Goal: Information Seeking & Learning: Check status

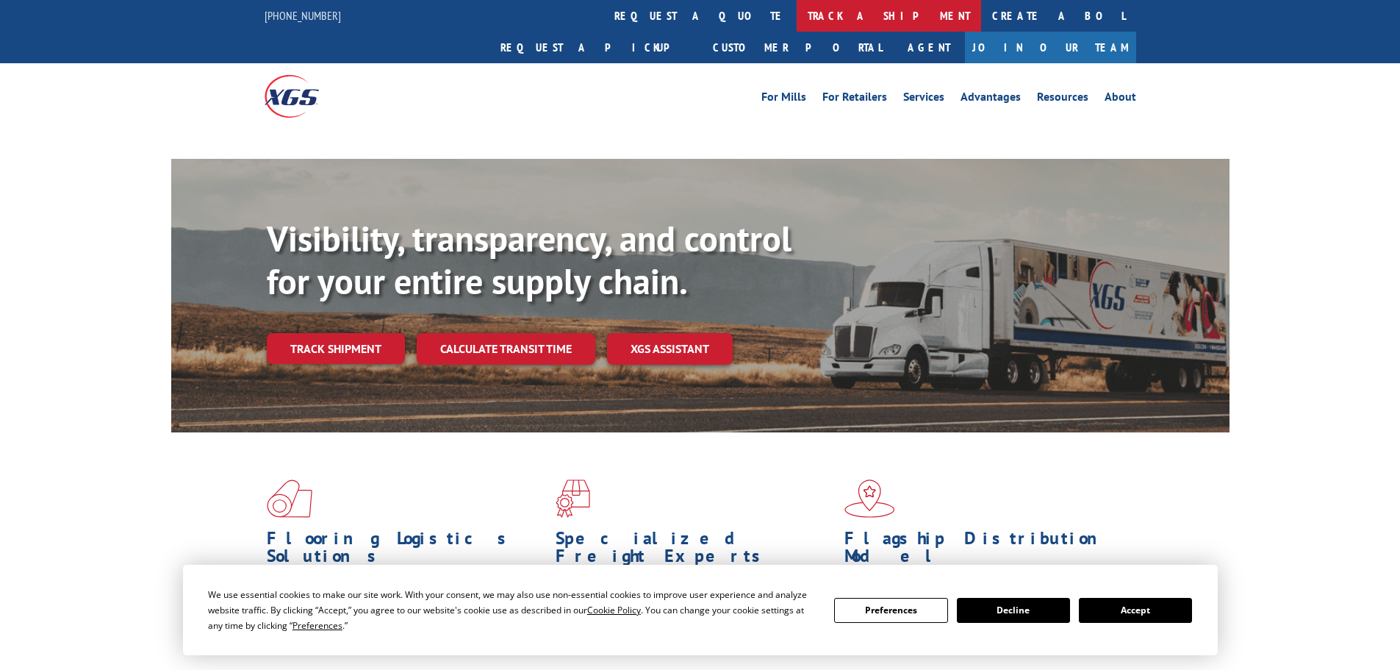
click at [797, 21] on link "track a shipment" at bounding box center [889, 16] width 184 height 32
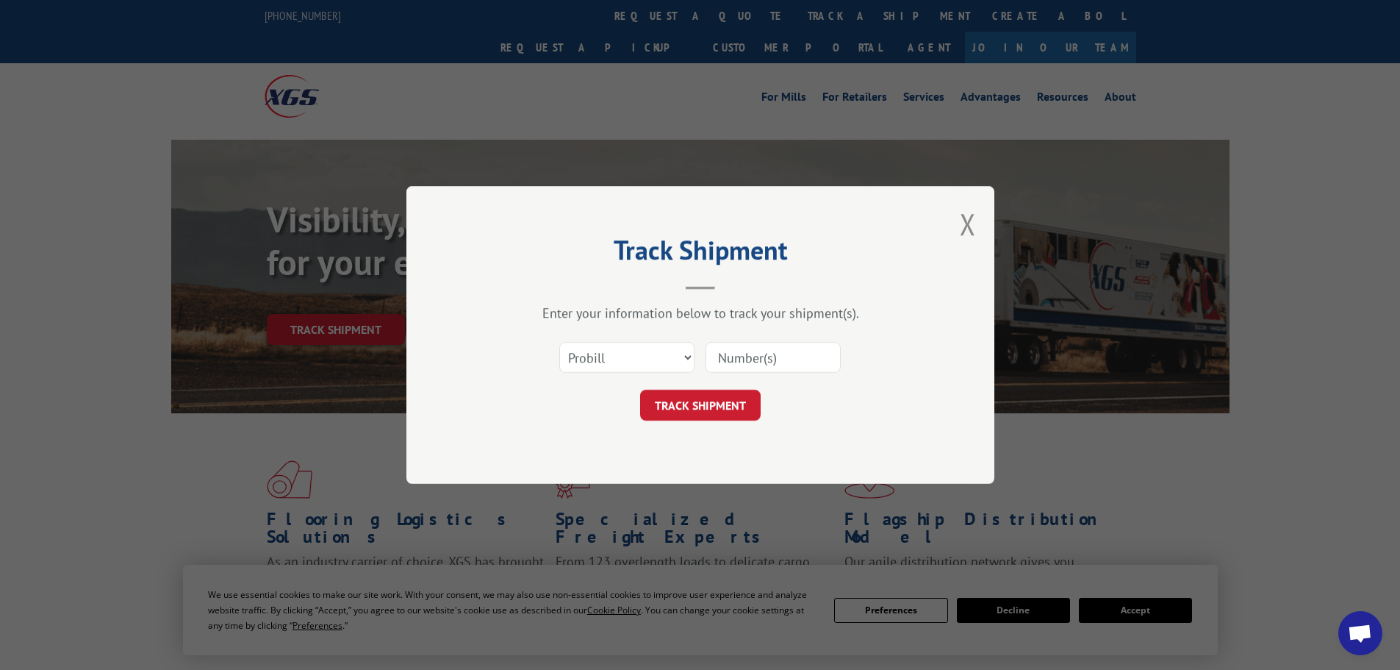
drag, startPoint x: 634, startPoint y: 362, endPoint x: 629, endPoint y: 369, distance: 8.4
click at [634, 362] on select "Select category... Probill BOL PO" at bounding box center [626, 357] width 135 height 31
click at [559, 342] on select "Select category... Probill BOL PO" at bounding box center [626, 357] width 135 height 31
click at [755, 339] on div "Select category... Probill BOL PO" at bounding box center [700, 357] width 441 height 49
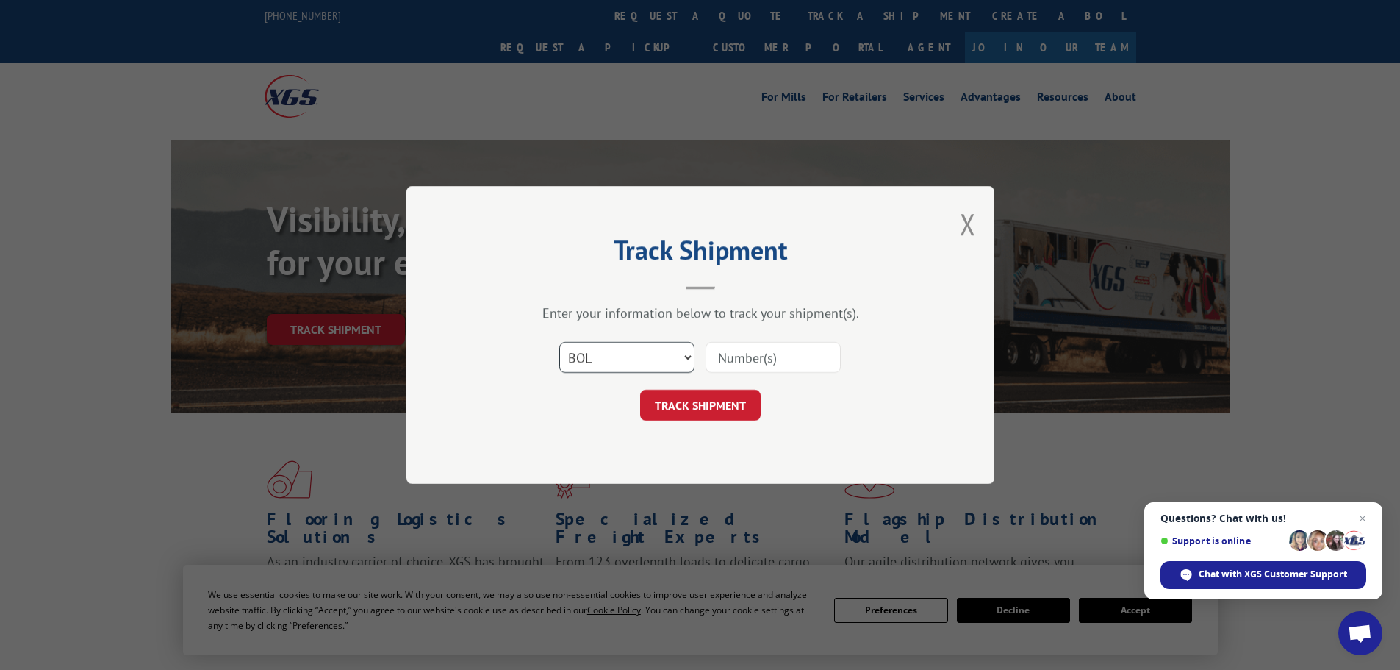
click at [582, 350] on select "Select category... Probill BOL PO" at bounding box center [626, 357] width 135 height 31
select select "probill"
click at [559, 342] on select "Select category... Probill BOL PO" at bounding box center [626, 357] width 135 height 31
click at [751, 363] on input at bounding box center [773, 357] width 135 height 31
type input "466449"
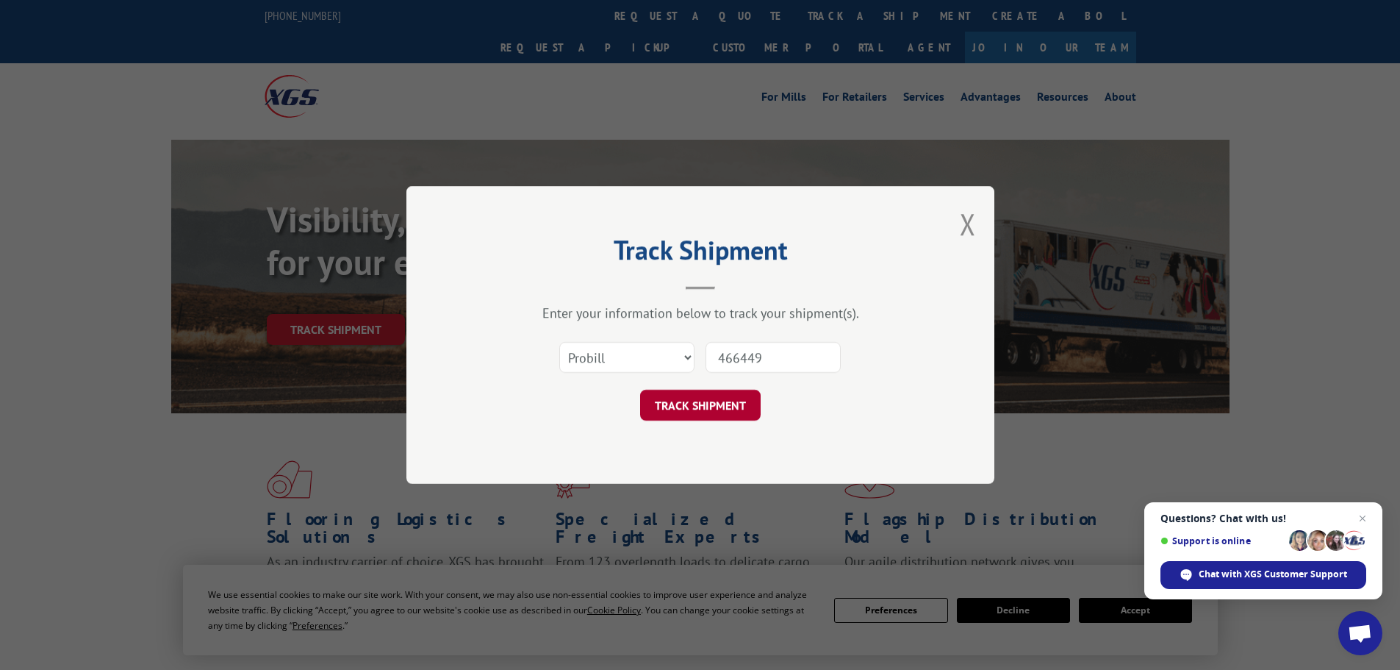
click at [695, 409] on button "TRACK SHIPMENT" at bounding box center [700, 405] width 121 height 31
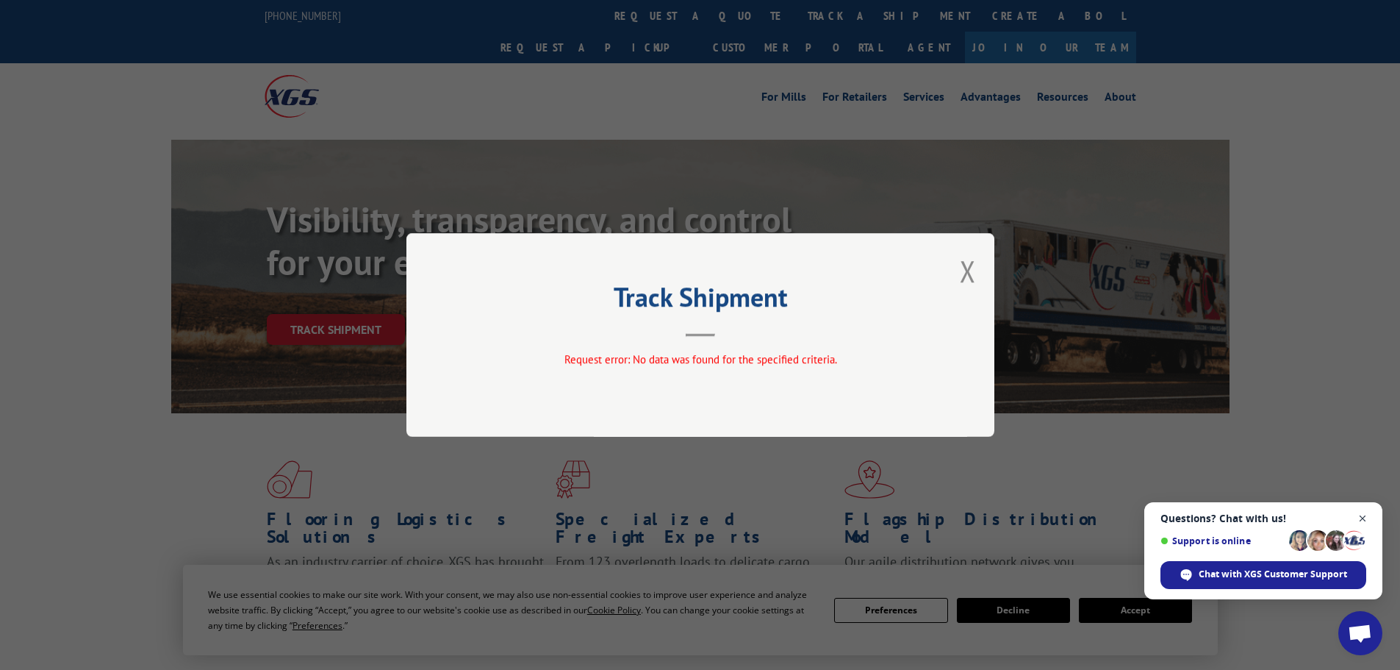
click at [1364, 519] on span "Close chat" at bounding box center [1363, 518] width 18 height 18
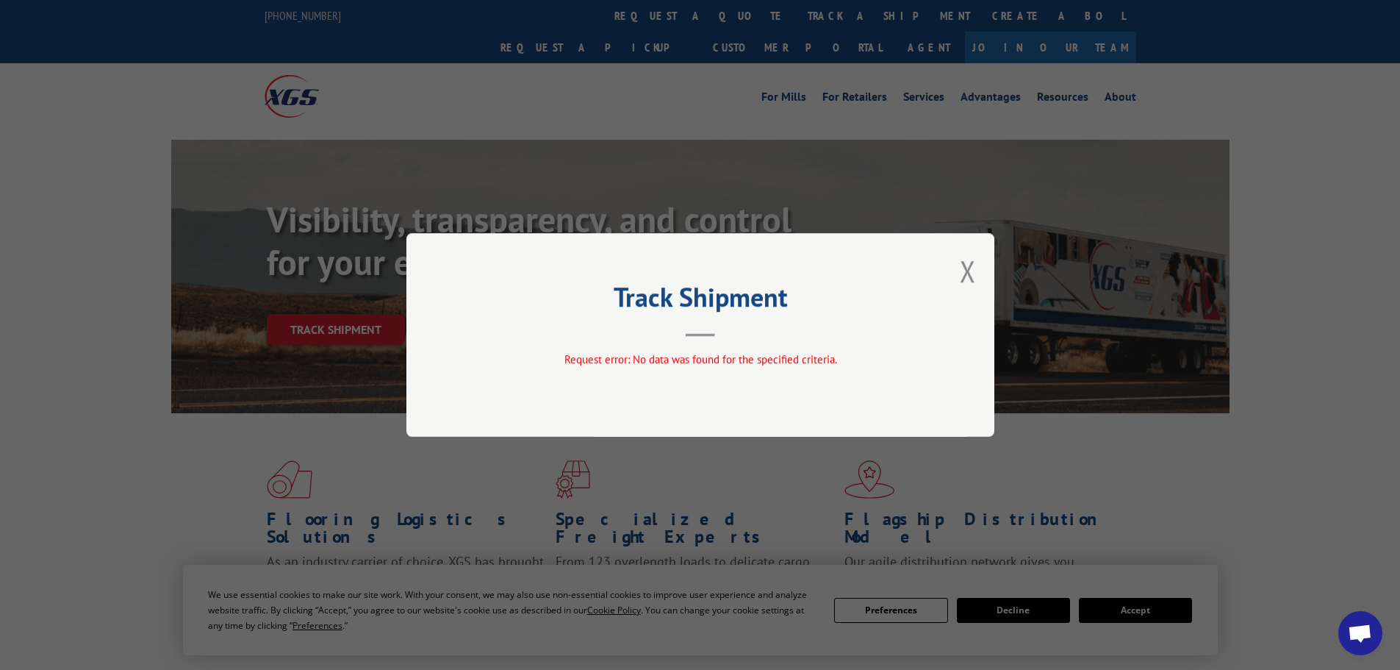
click at [978, 269] on div "Track Shipment Request error: No data was found for the specified criteria." at bounding box center [700, 335] width 588 height 204
click at [966, 277] on button "Close modal" at bounding box center [968, 270] width 16 height 39
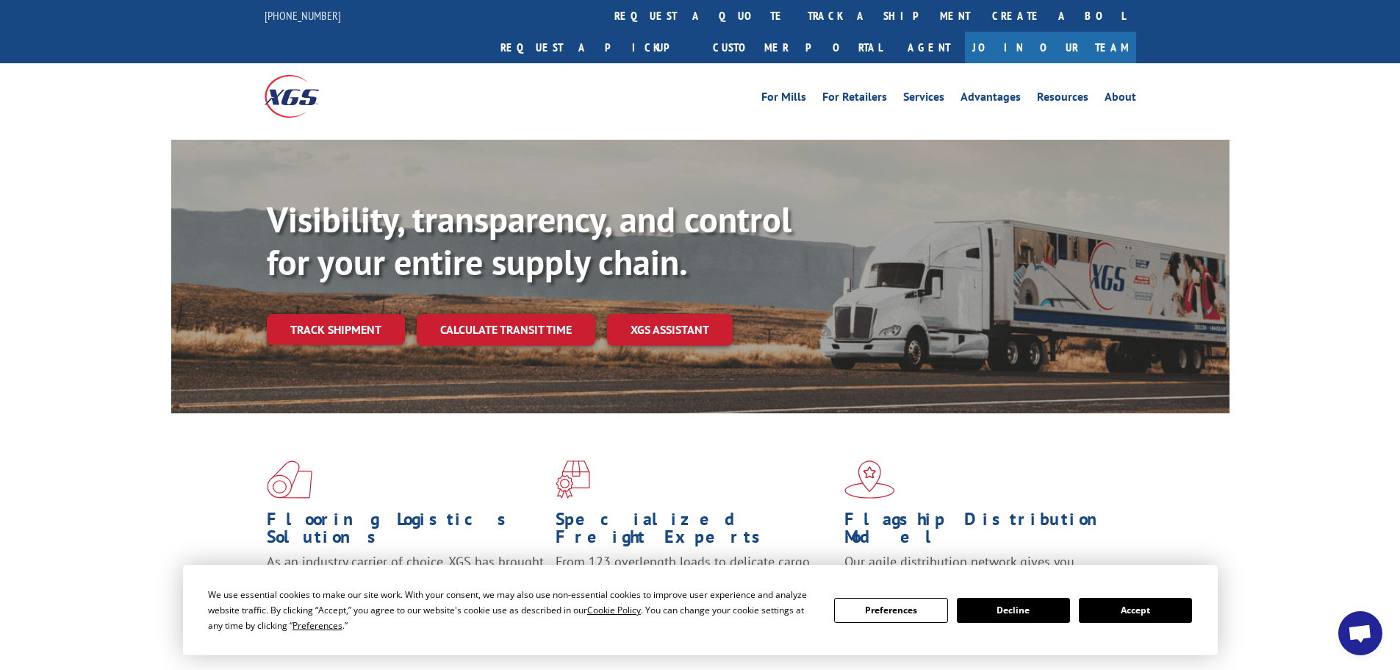
drag, startPoint x: 636, startPoint y: 7, endPoint x: 605, endPoint y: 47, distance: 50.7
click at [797, 7] on link "track a shipment" at bounding box center [889, 16] width 184 height 32
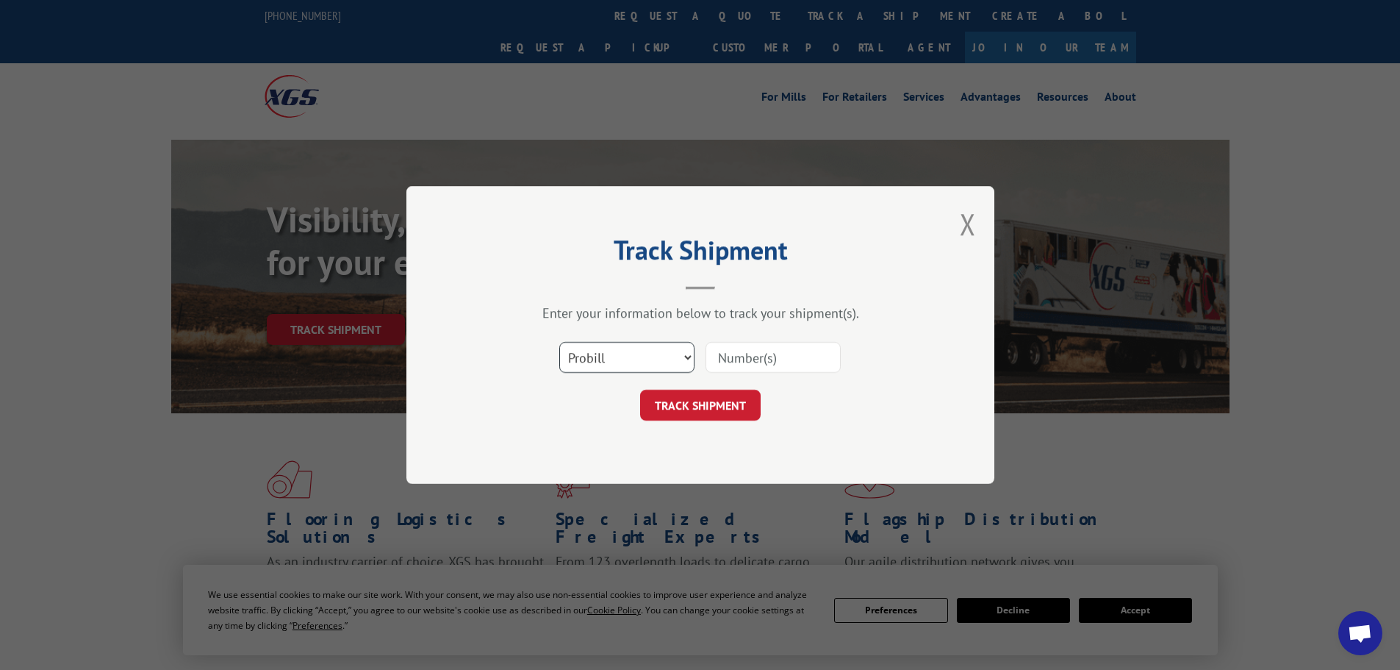
click at [665, 359] on select "Select category... Probill BOL PO" at bounding box center [626, 357] width 135 height 31
select select "bol"
click at [559, 342] on select "Select category... Probill BOL PO" at bounding box center [626, 357] width 135 height 31
click at [747, 348] on input at bounding box center [773, 357] width 135 height 31
type input "466449"
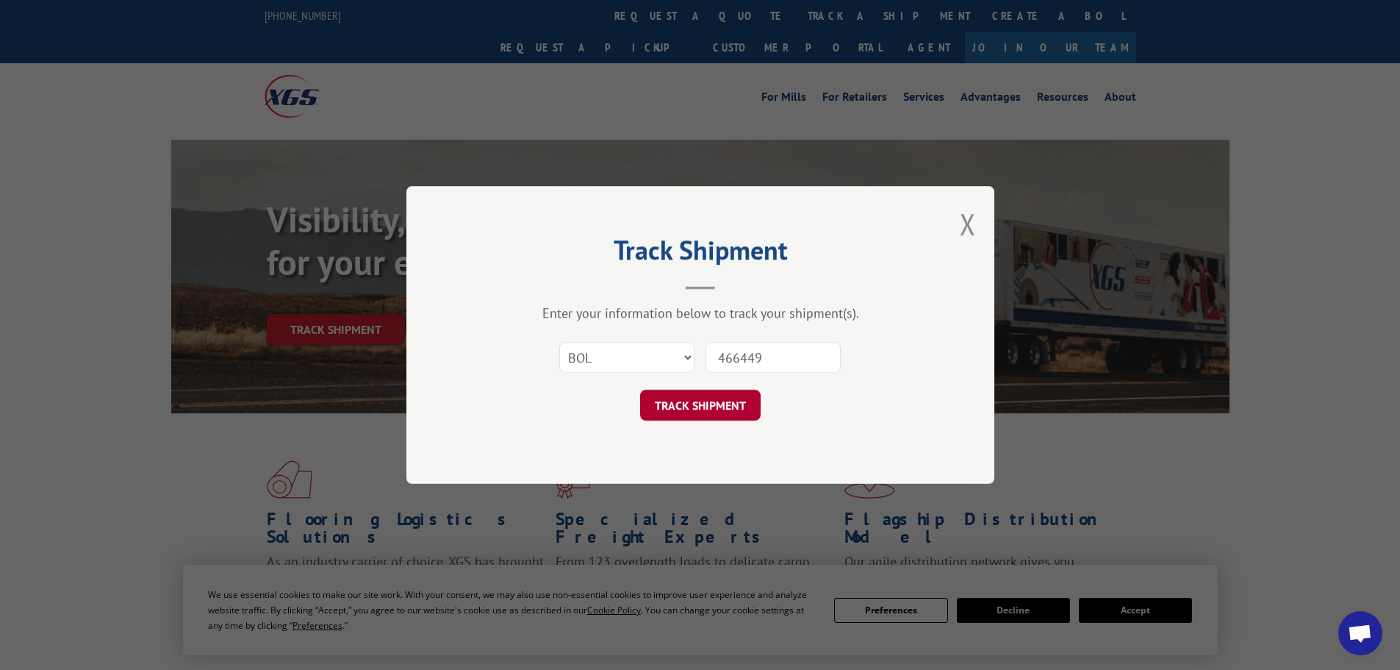
click at [735, 391] on button "TRACK SHIPMENT" at bounding box center [700, 405] width 121 height 31
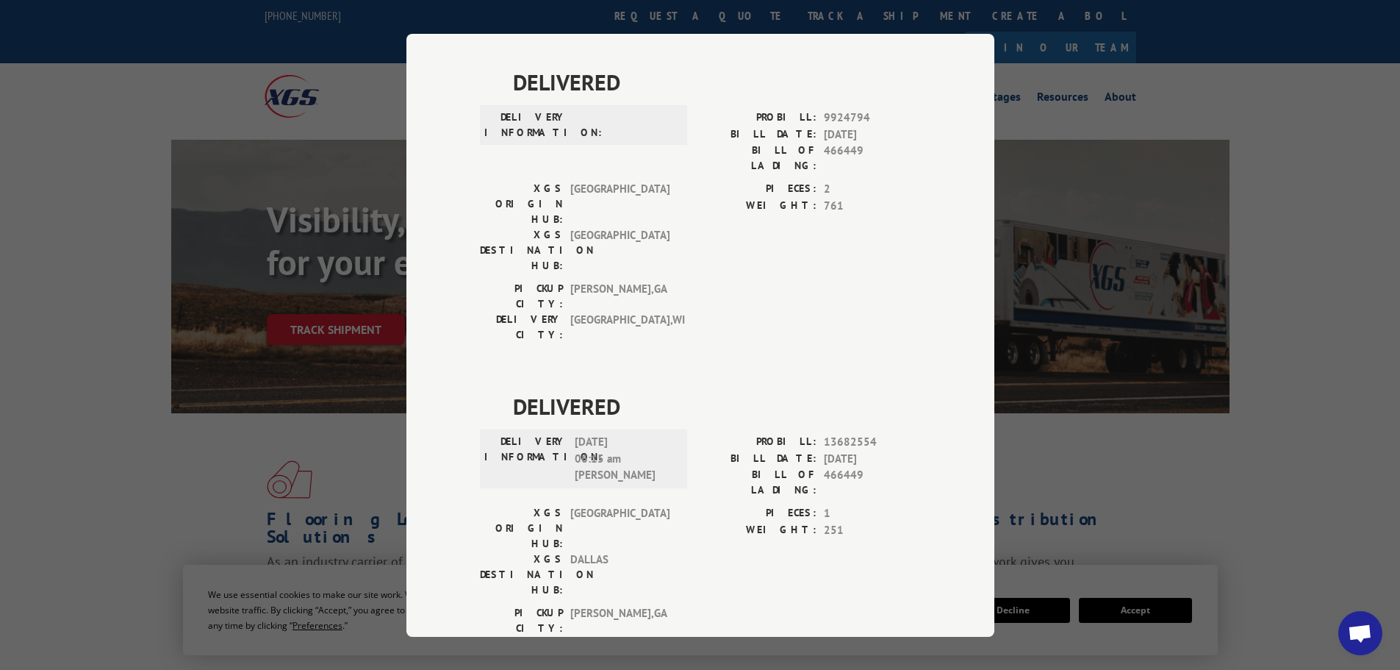
scroll to position [1008, 0]
